Goal: Information Seeking & Learning: Learn about a topic

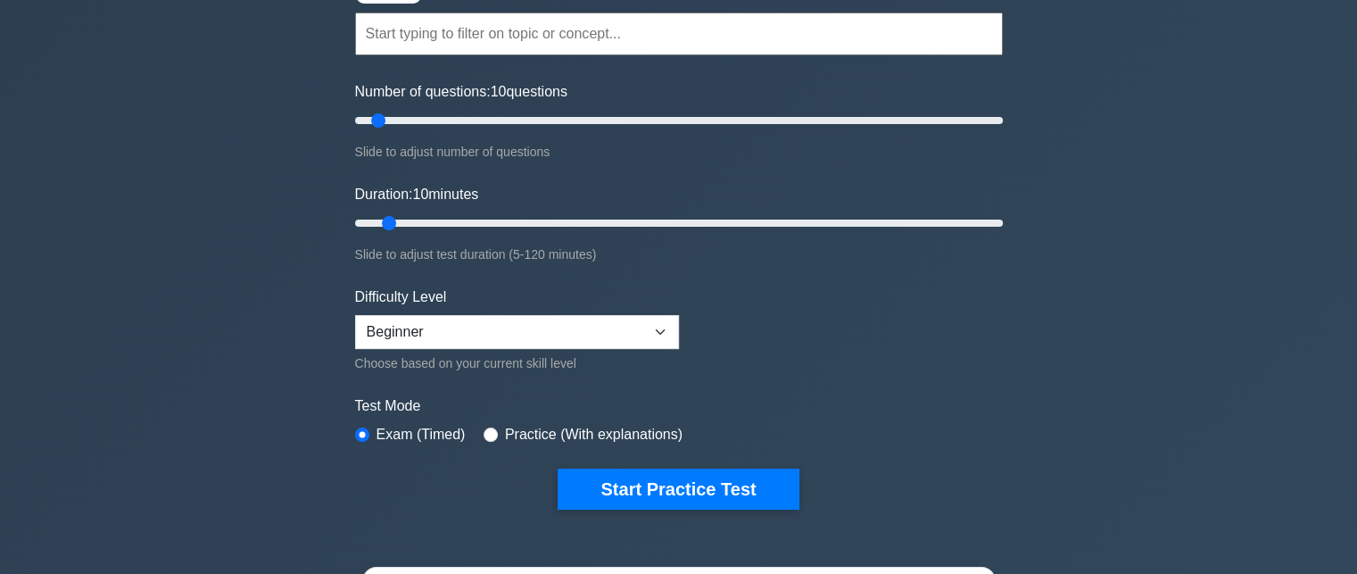
scroll to position [178, 0]
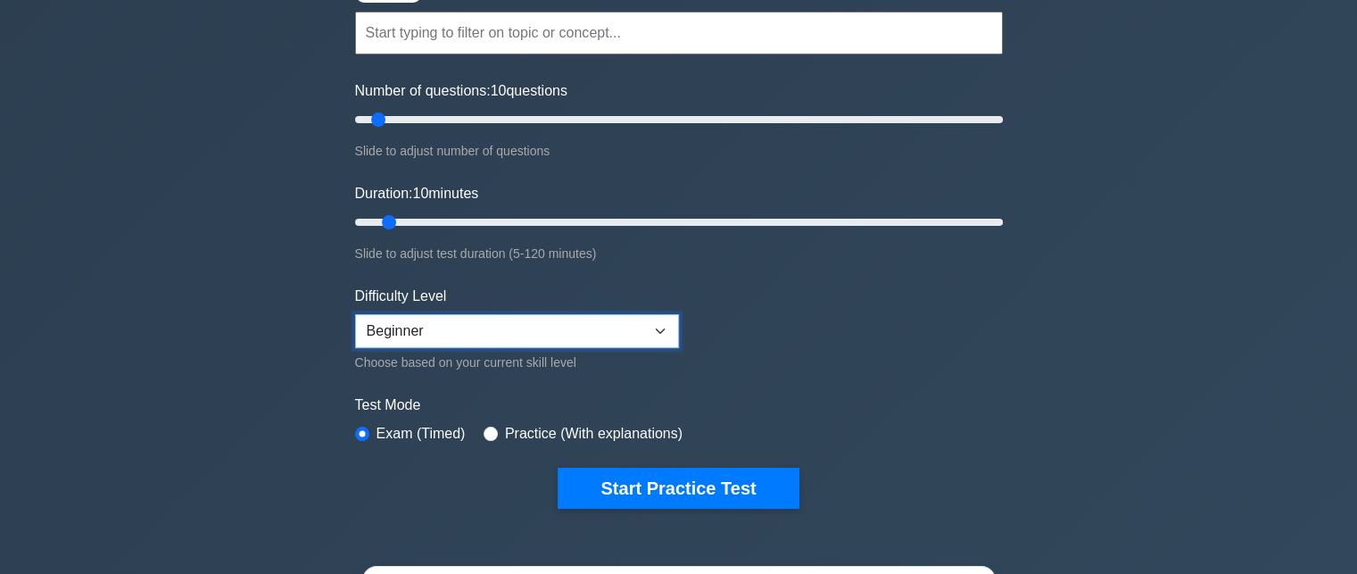
click at [591, 341] on select "Beginner Intermediate Expert" at bounding box center [517, 331] width 324 height 34
click at [591, 329] on select "Beginner Intermediate Expert" at bounding box center [517, 331] width 324 height 34
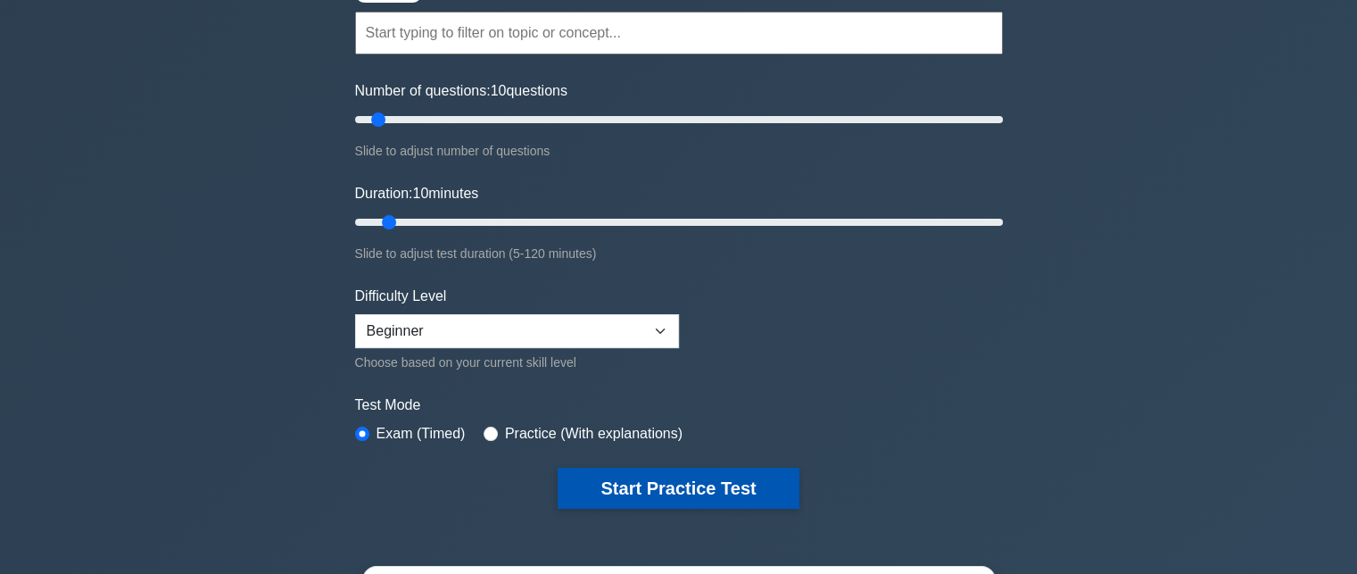
click at [632, 492] on button "Start Practice Test" at bounding box center [678, 487] width 241 height 41
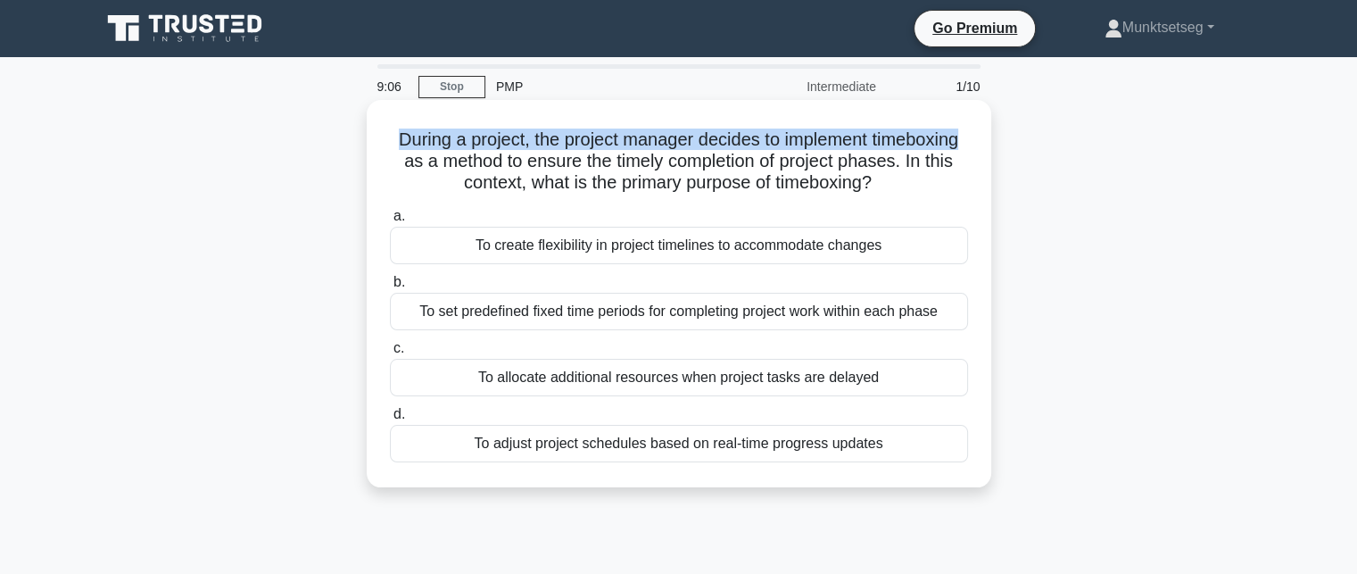
drag, startPoint x: 437, startPoint y: 136, endPoint x: 498, endPoint y: 164, distance: 66.7
click at [498, 164] on h5 "During a project, the project manager decides to implement timeboxing as a meth…" at bounding box center [679, 161] width 582 height 66
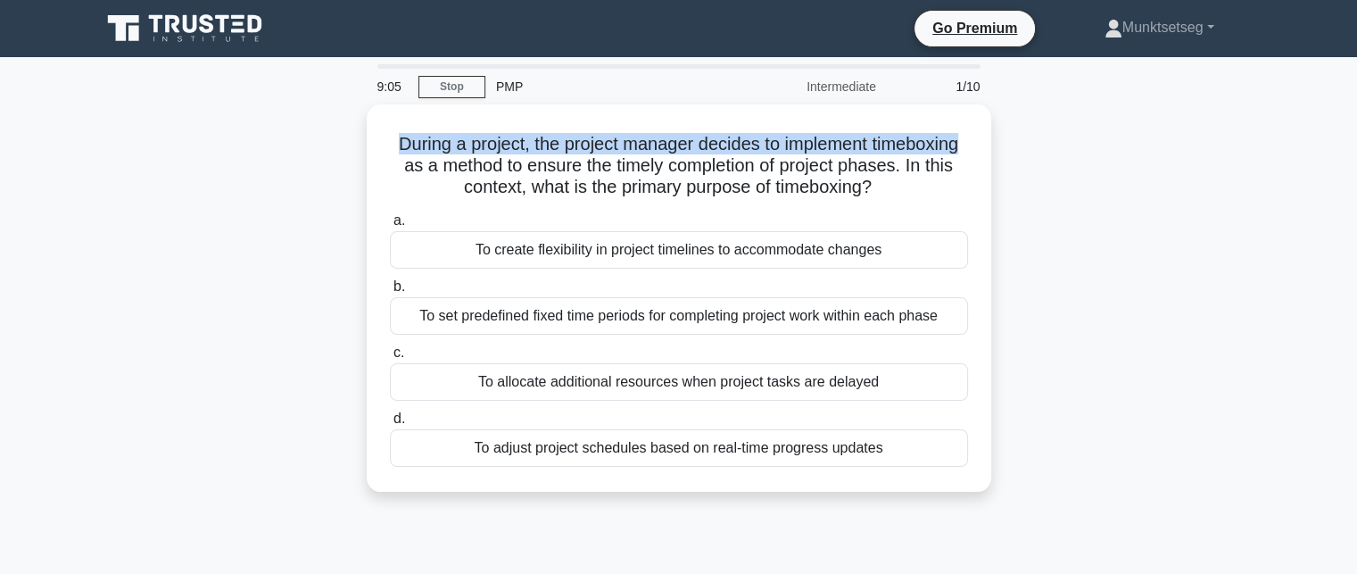
copy h5 "During a project, the project manager decides to implement timeboxing"
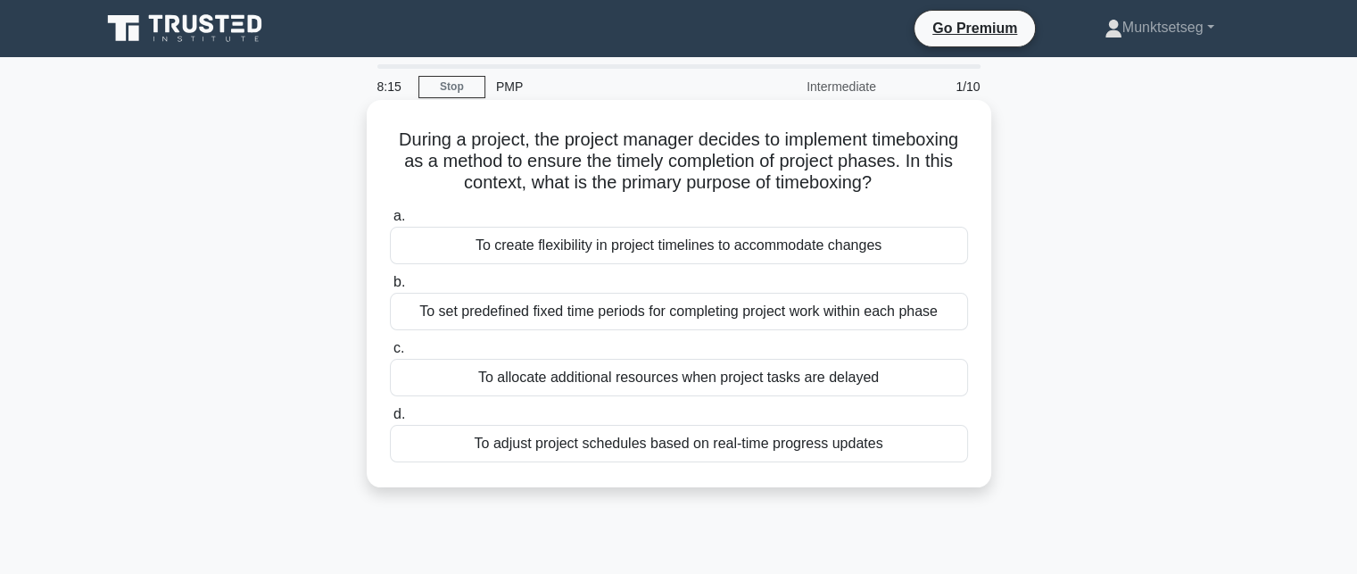
click at [651, 312] on div "To set predefined fixed time periods for completing project work within each ph…" at bounding box center [679, 311] width 578 height 37
click at [390, 288] on input "b. To set predefined fixed time periods for completing project work within each…" at bounding box center [390, 283] width 0 height 12
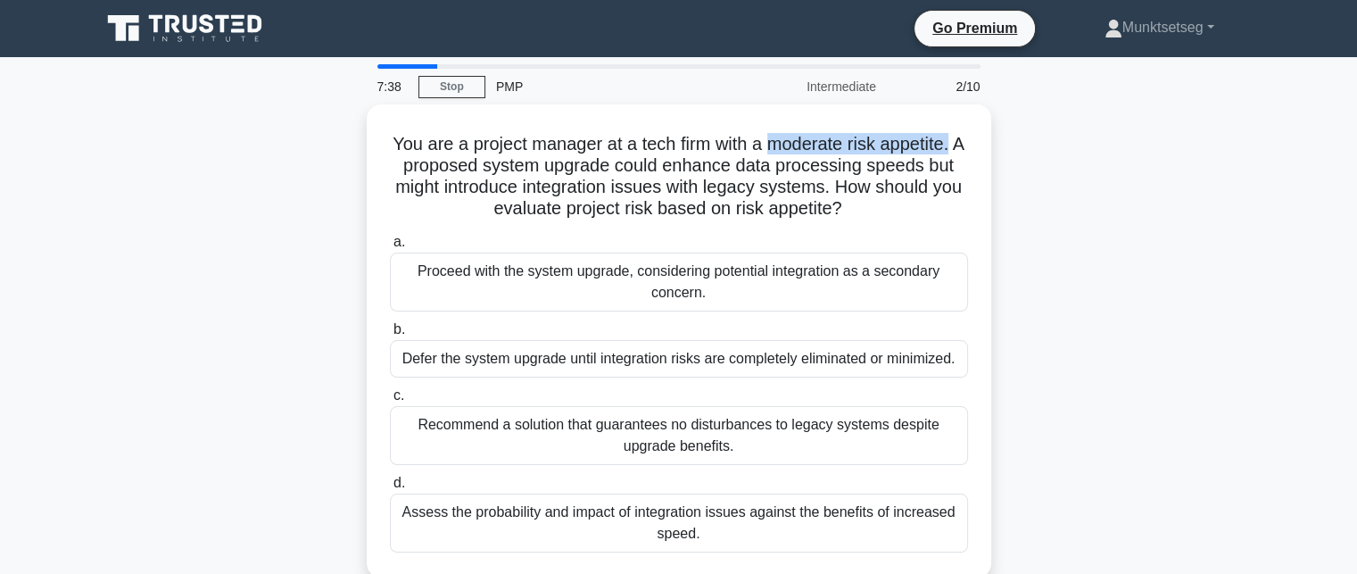
drag, startPoint x: 779, startPoint y: 142, endPoint x: 1024, endPoint y: 142, distance: 245.3
click at [1024, 142] on div "You are a project manager at a tech firm with a moderate risk appetite. A propo…" at bounding box center [679, 351] width 1178 height 494
copy h5 "moderate risk appetite."
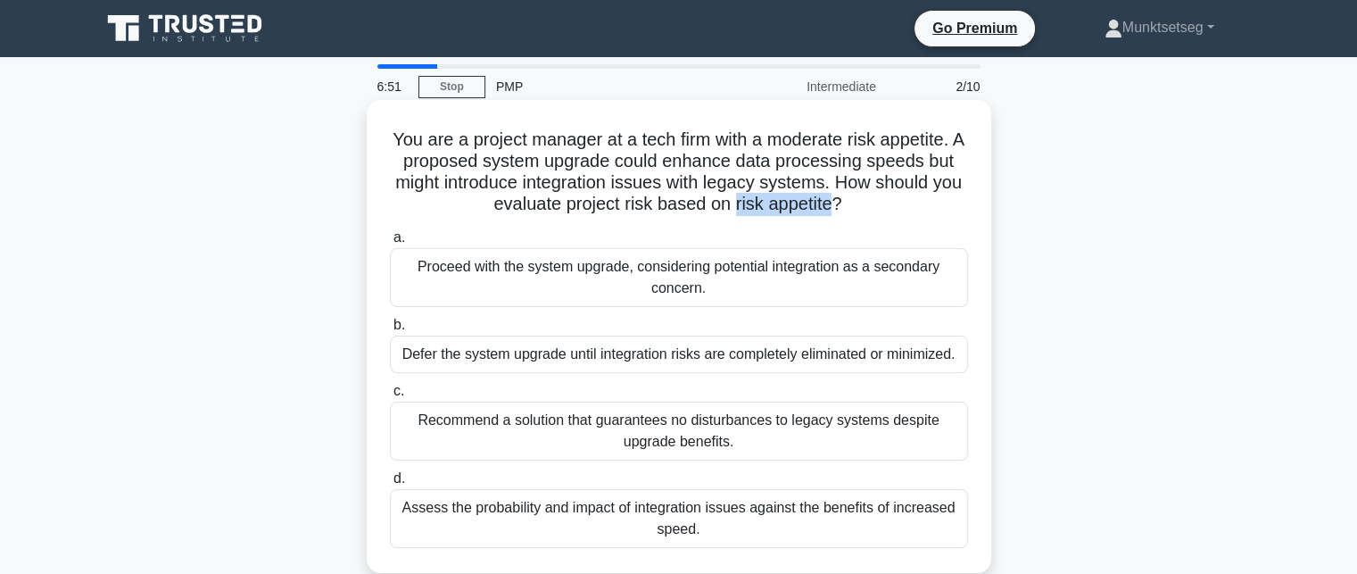
drag, startPoint x: 749, startPoint y: 206, endPoint x: 850, endPoint y: 211, distance: 100.9
click at [850, 211] on h5 "You are a project manager at a tech firm with a moderate risk appetite. A propo…" at bounding box center [679, 171] width 582 height 87
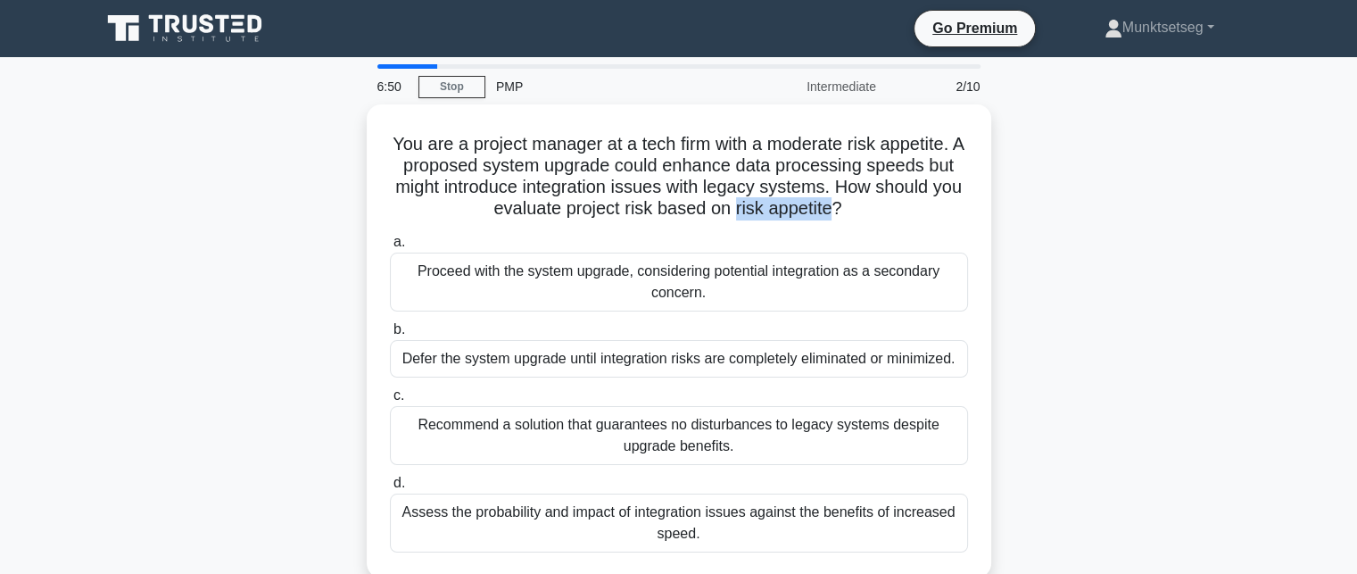
copy h5 "risk appetite"
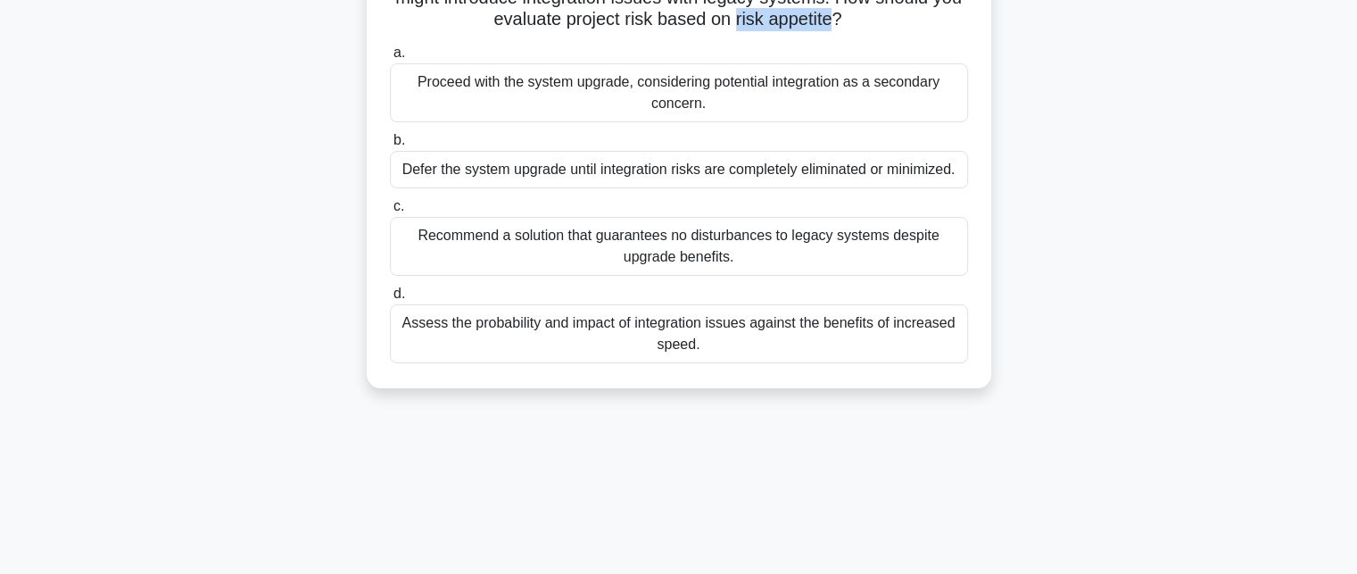
scroll to position [178, 0]
